Goal: Information Seeking & Learning: Learn about a topic

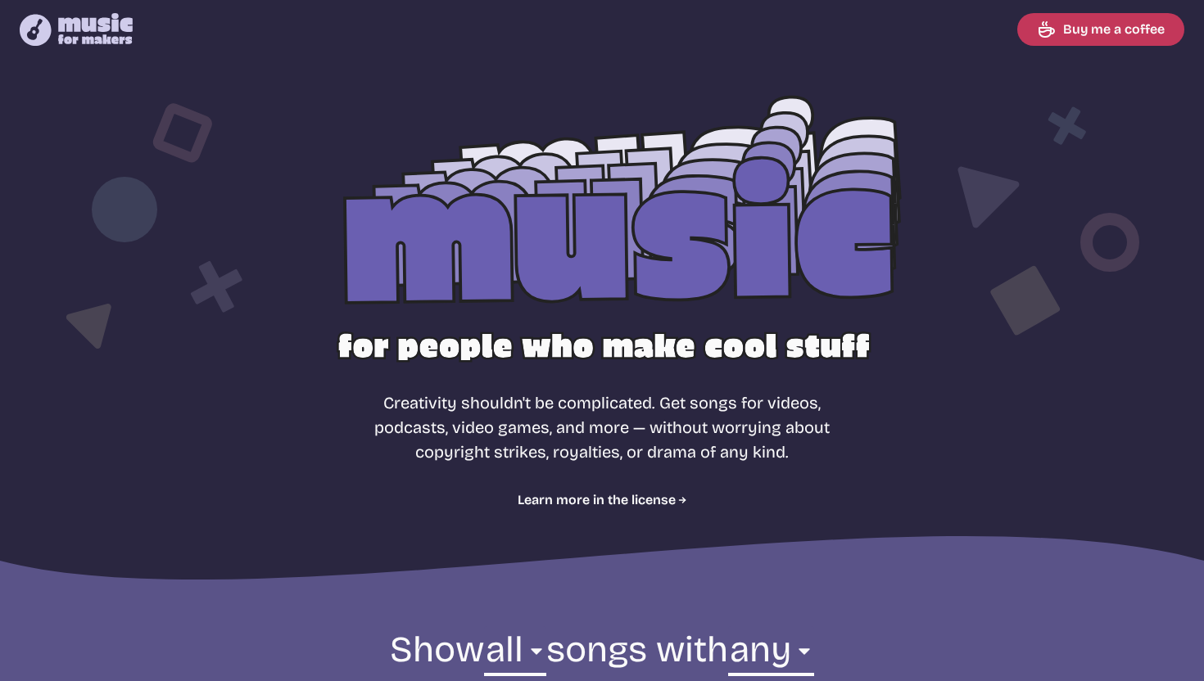
select select "most popular"
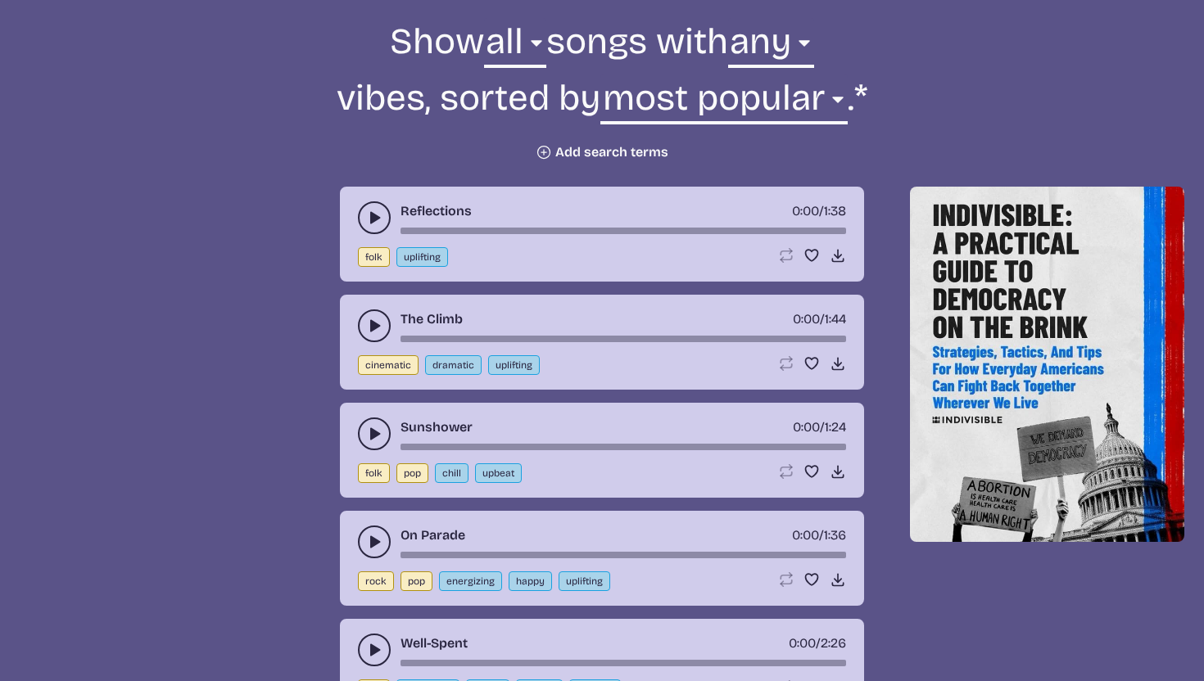
scroll to position [619, 0]
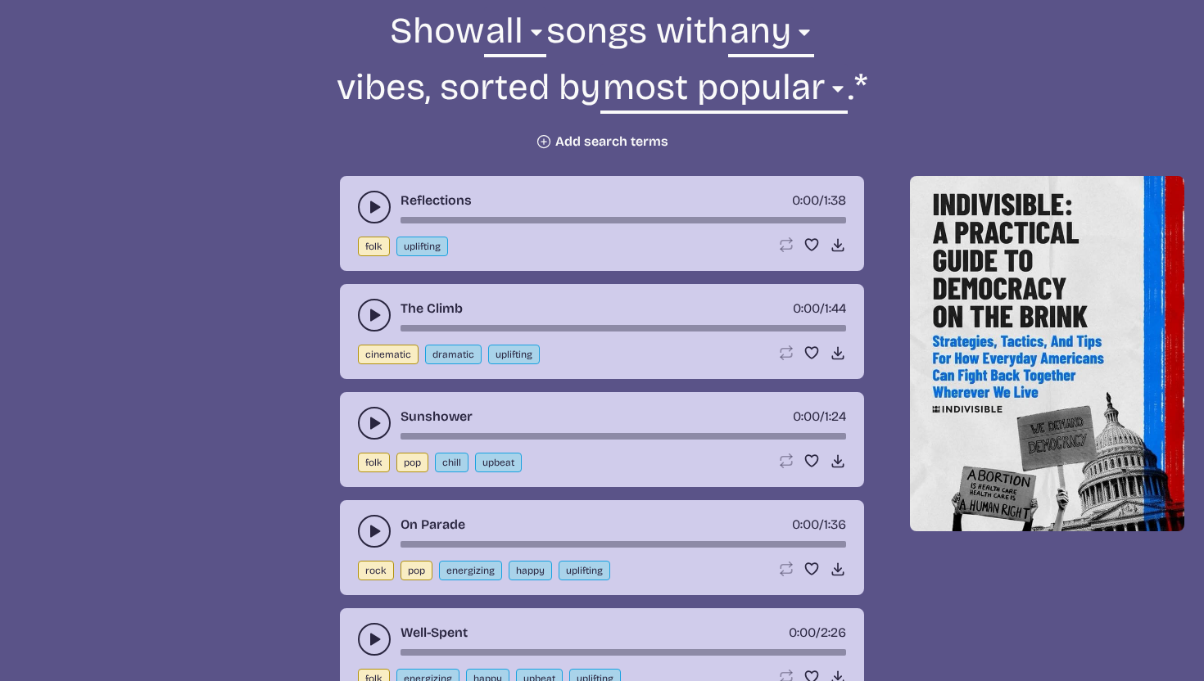
click at [574, 142] on button "Plus icon Add search terms" at bounding box center [602, 141] width 133 height 16
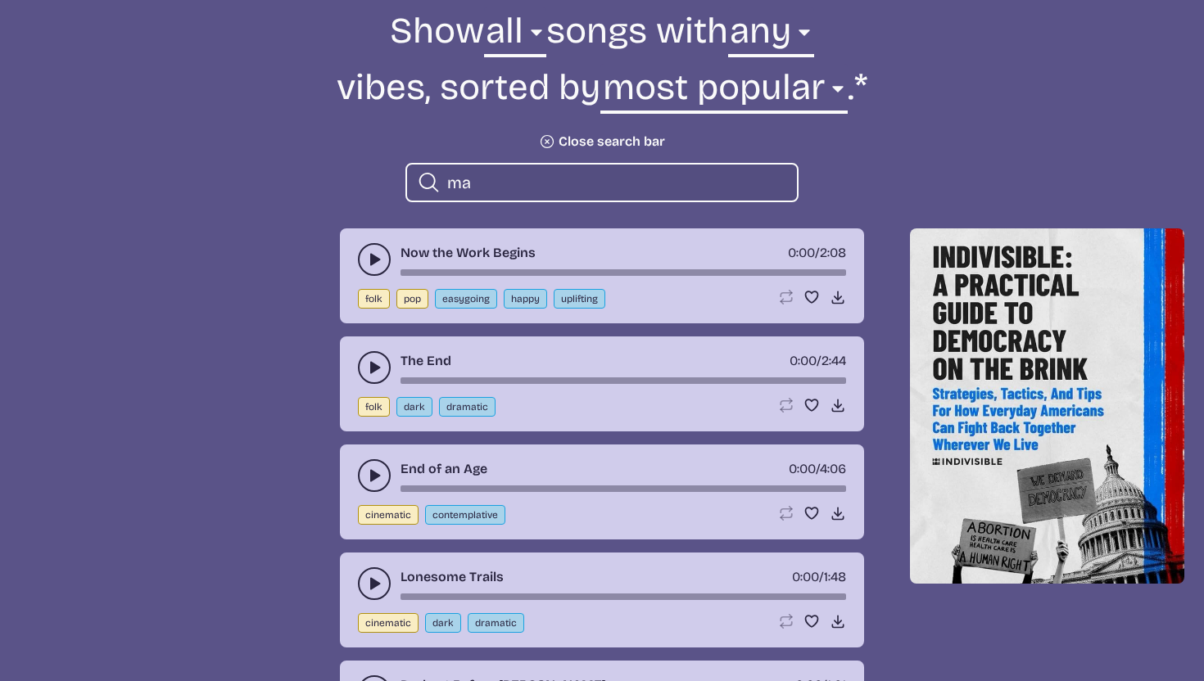
type input "m"
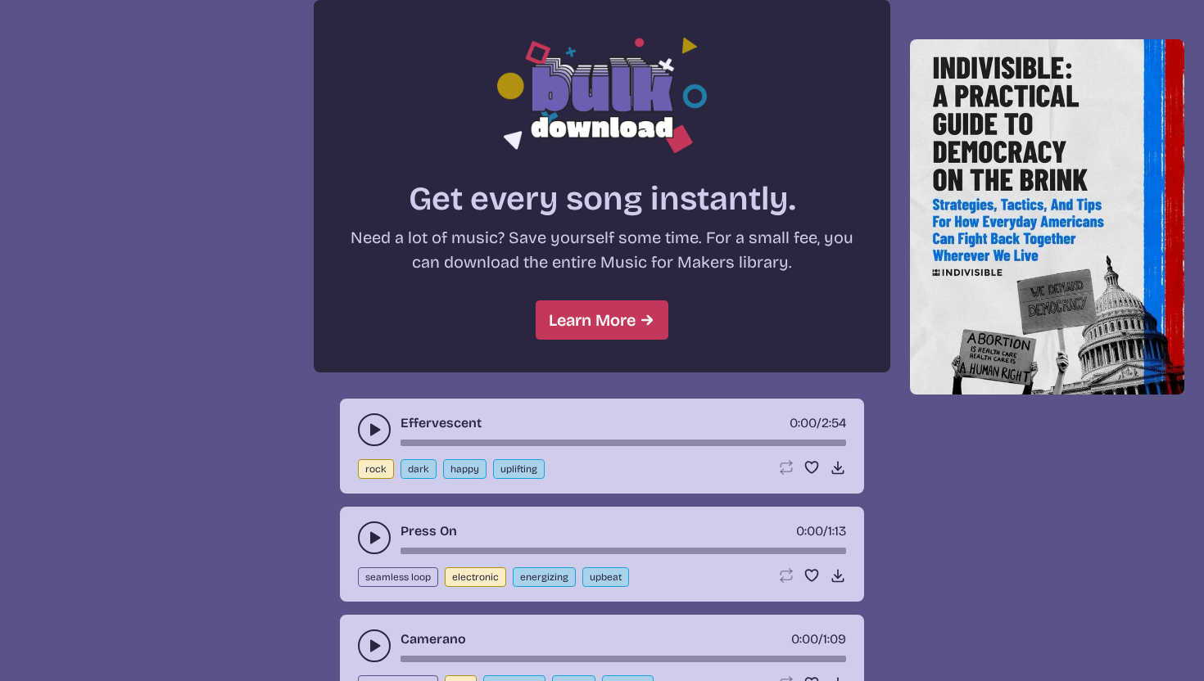
scroll to position [1402, 0]
click at [573, 329] on link "Learn More" at bounding box center [602, 319] width 133 height 39
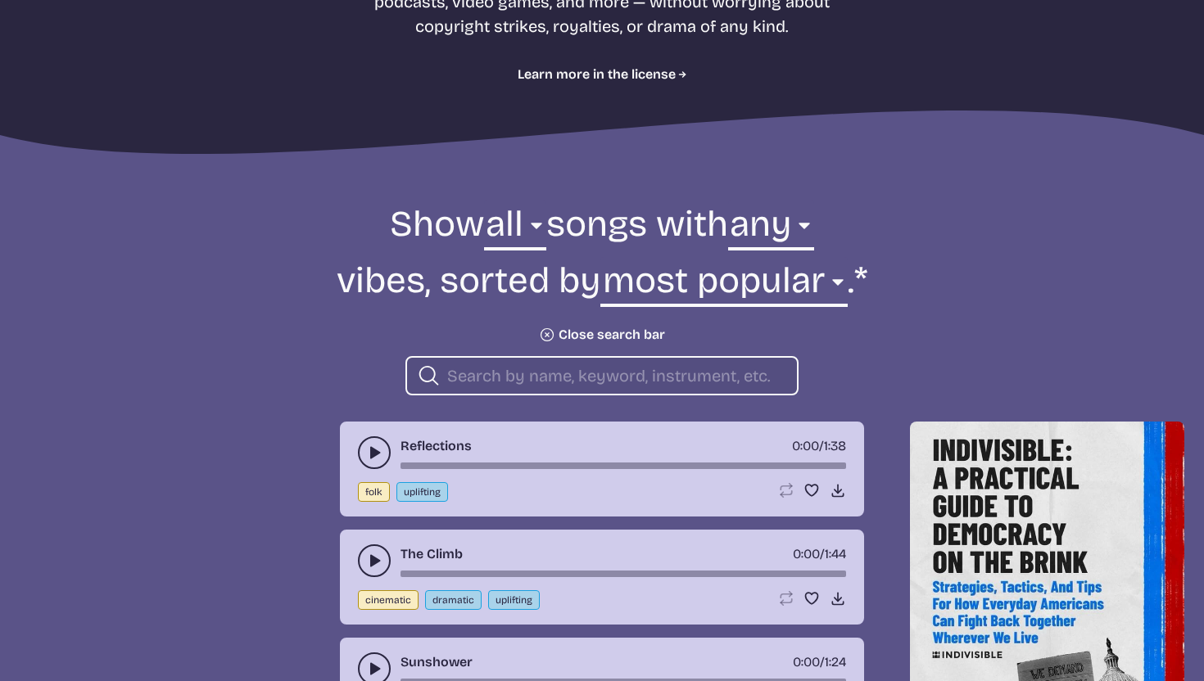
scroll to position [0, 0]
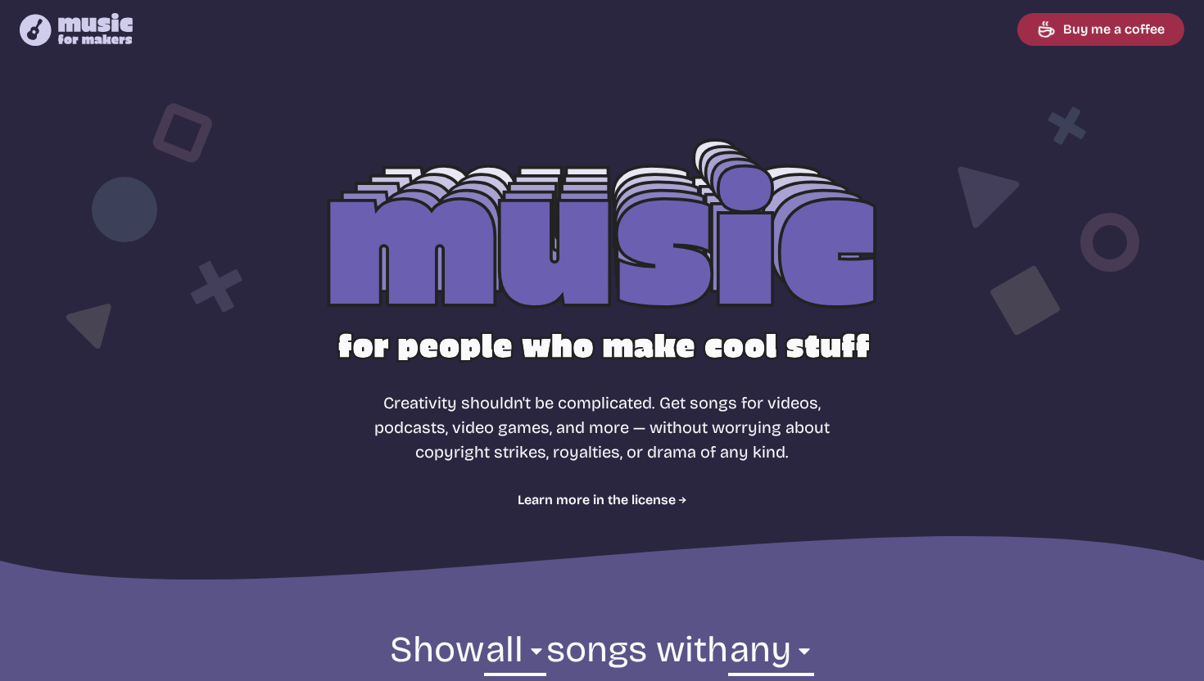
click at [1068, 30] on link "Buy me a coffee" at bounding box center [1100, 29] width 167 height 33
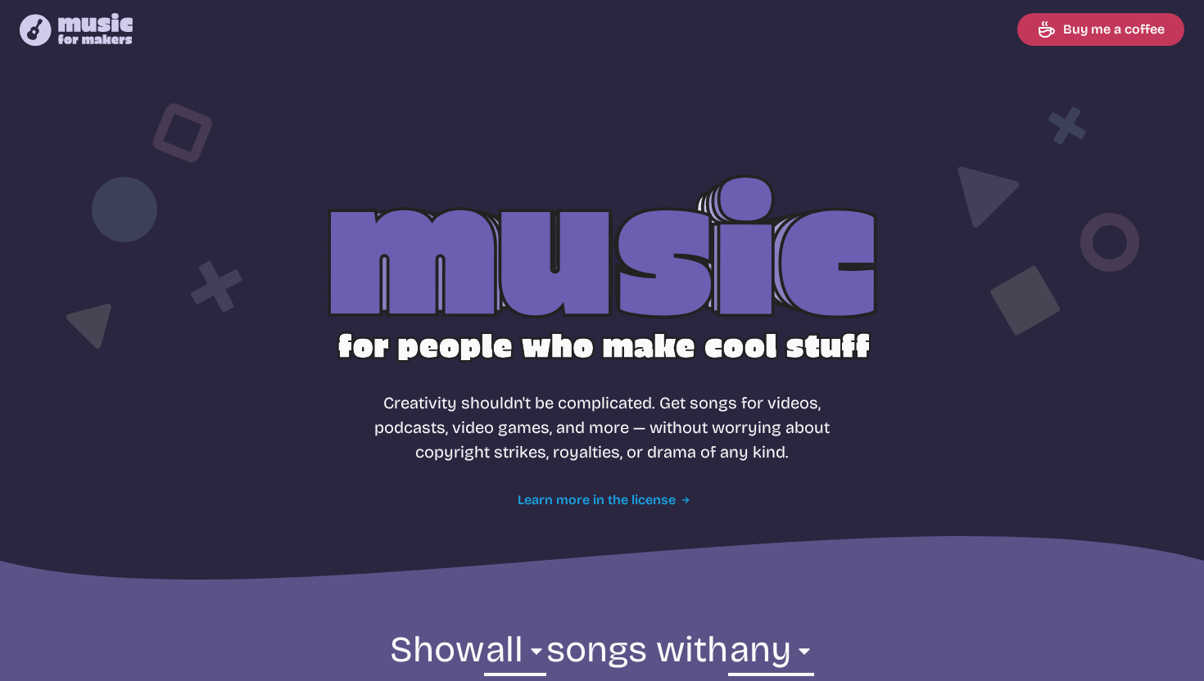
click at [613, 501] on link "Learn more in the license" at bounding box center [603, 500] width 170 height 20
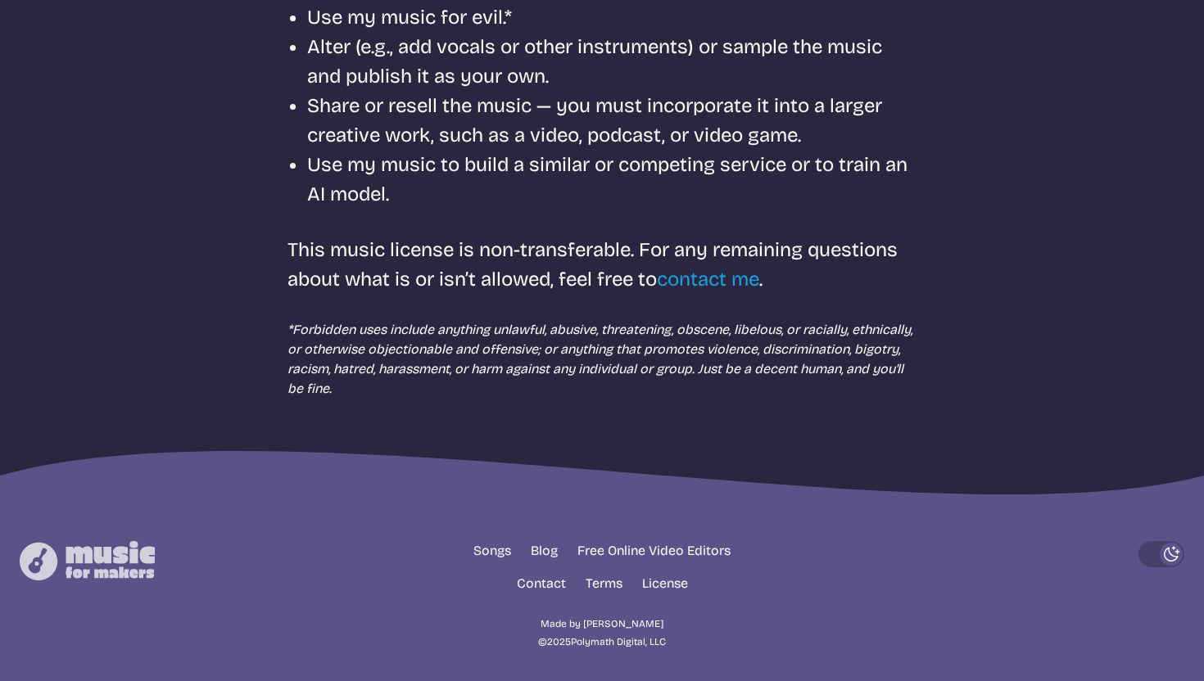
scroll to position [680, 0]
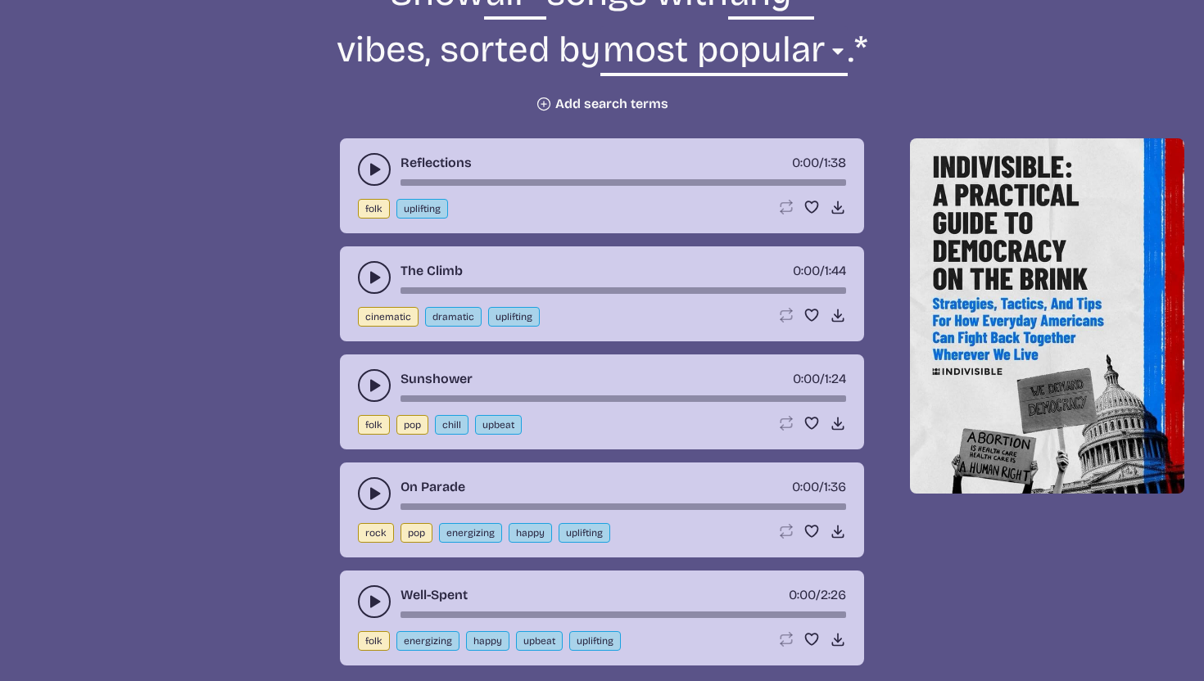
scroll to position [598, 0]
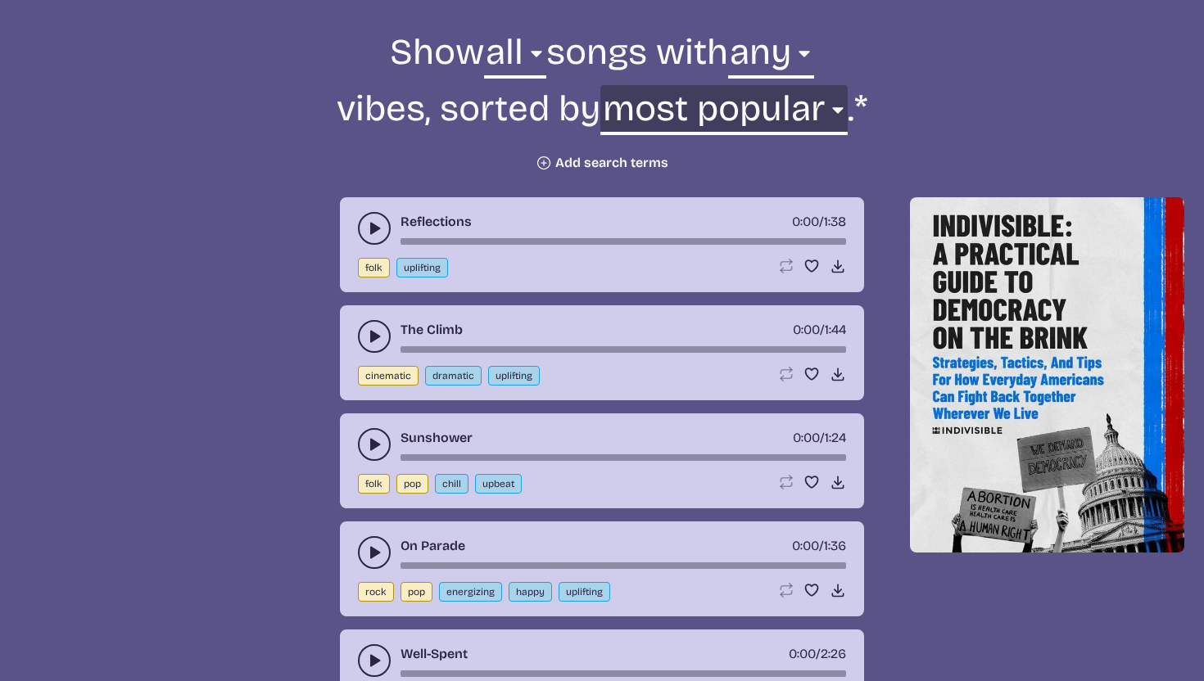
click at [758, 114] on select "newest oldest most popular least popular name" at bounding box center [723, 113] width 246 height 57
select select "name"
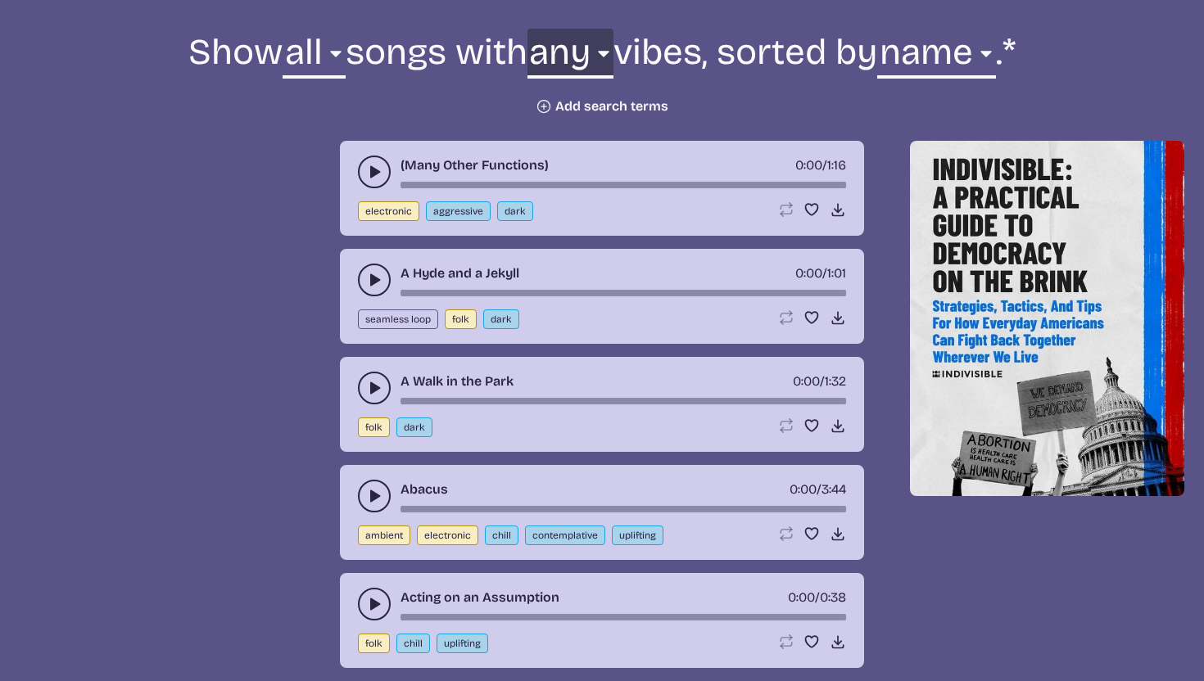
click at [613, 62] on select "any aggressive chill contemplative dark dramatic easygoing energizing happy ser…" at bounding box center [570, 57] width 86 height 57
click at [345, 51] on select "all ambient cinematic electronic folk holiday jazz pop rock world" at bounding box center [314, 57] width 62 height 57
click at [877, 85] on select "newest oldest most popular least popular name" at bounding box center [936, 57] width 118 height 57
click at [599, 115] on button "Plus icon Add search terms" at bounding box center [602, 106] width 133 height 16
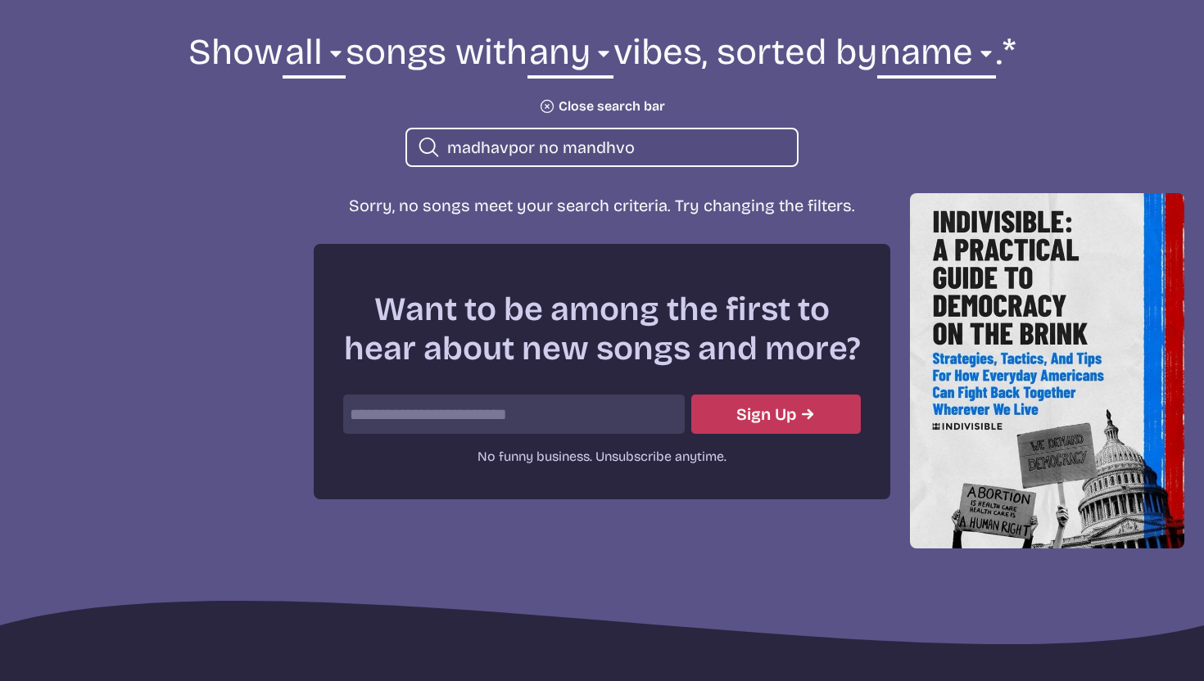
type input "madhavpor no mandhvo"
